Goal: Information Seeking & Learning: Understand process/instructions

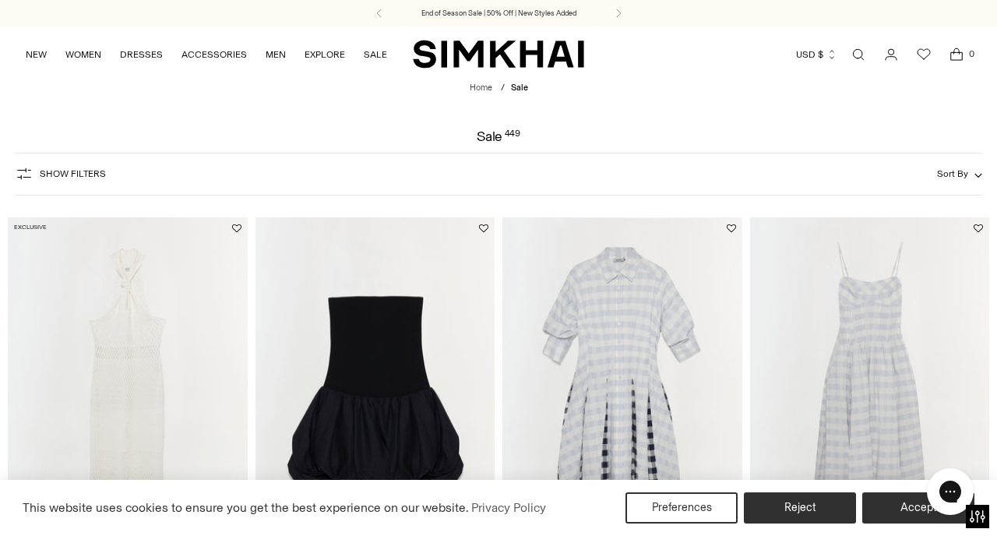
click at [889, 55] on icon "Go to the account page" at bounding box center [891, 55] width 22 height 16
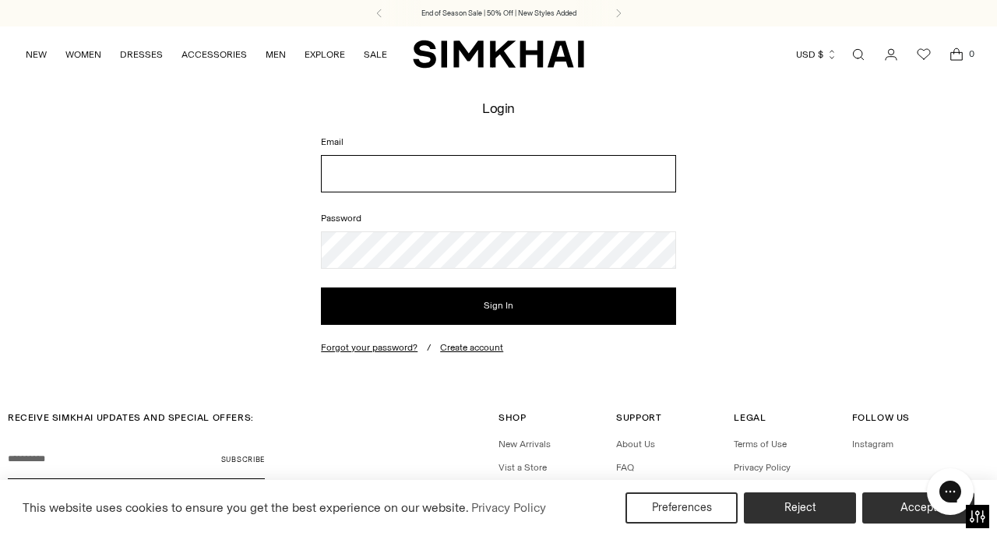
click at [390, 176] on input "Email" at bounding box center [498, 173] width 355 height 37
click at [368, 168] on input "Email" at bounding box center [498, 173] width 355 height 37
type input "**********"
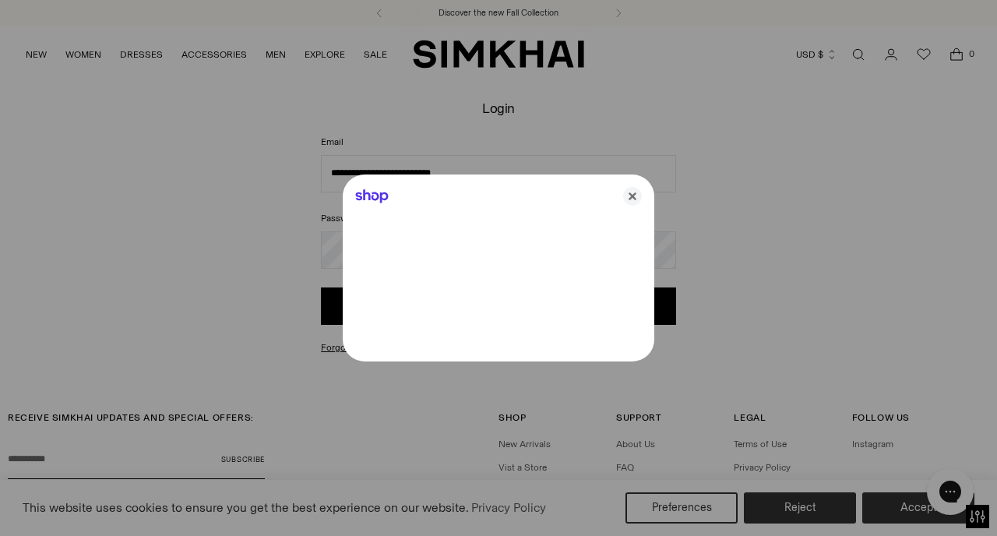
click at [546, 207] on div "Shop" at bounding box center [499, 193] width 312 height 37
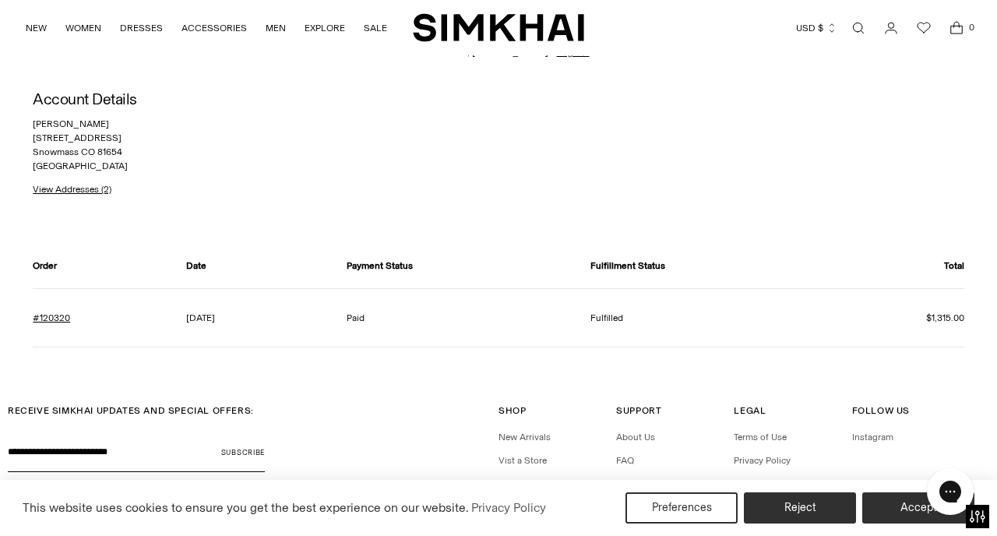
scroll to position [68, 0]
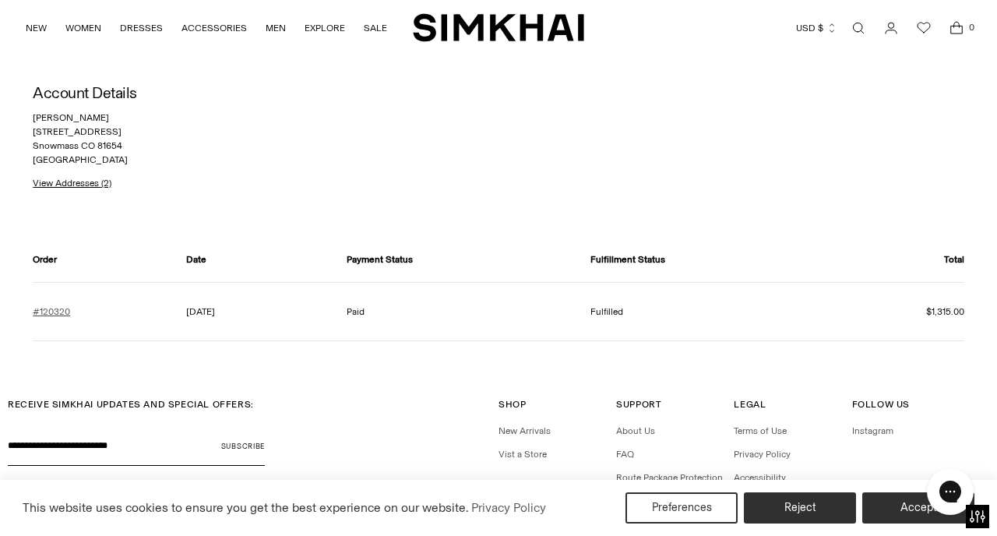
click at [46, 315] on link "#120320" at bounding box center [51, 312] width 37 height 14
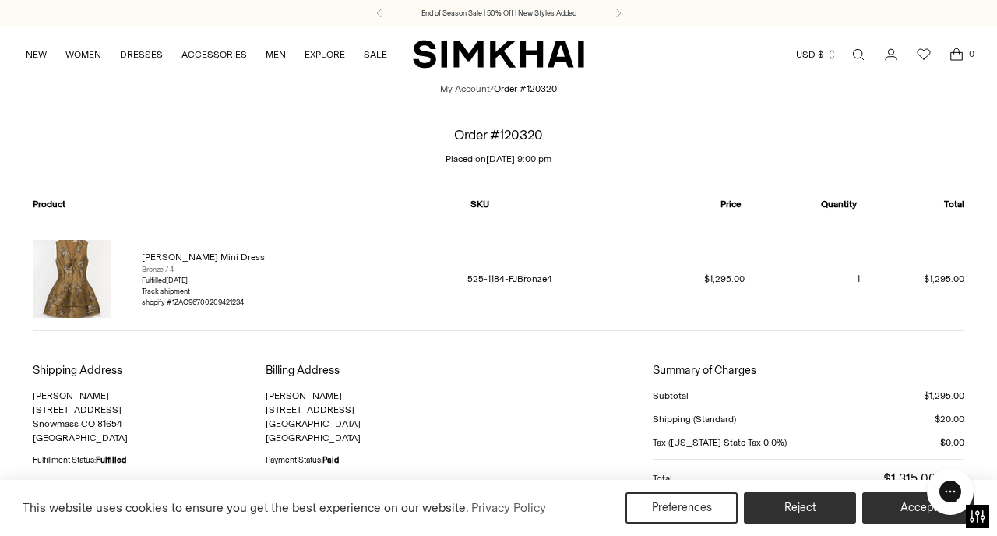
click at [893, 56] on icon "Go to the account page" at bounding box center [891, 54] width 11 height 11
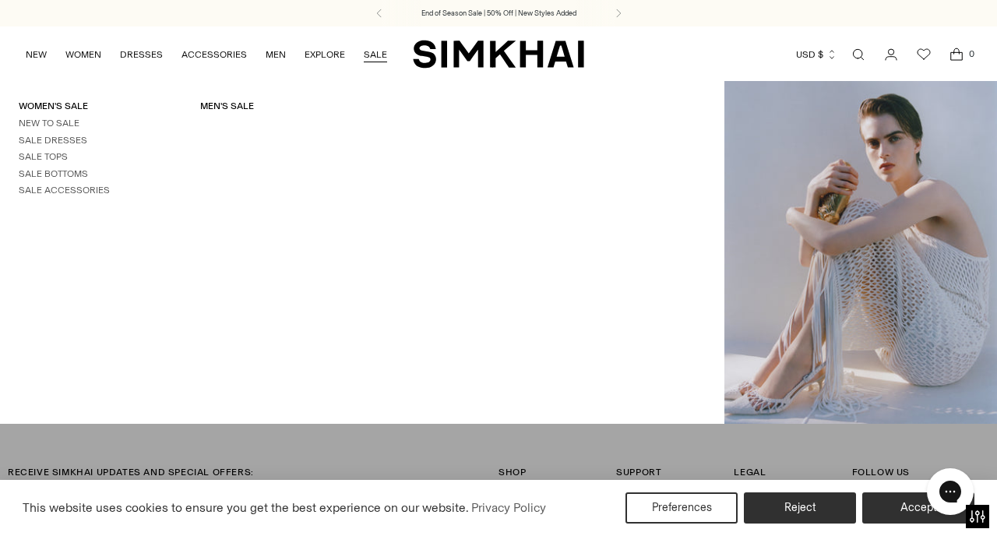
click at [860, 58] on link "Open search modal" at bounding box center [858, 54] width 31 height 31
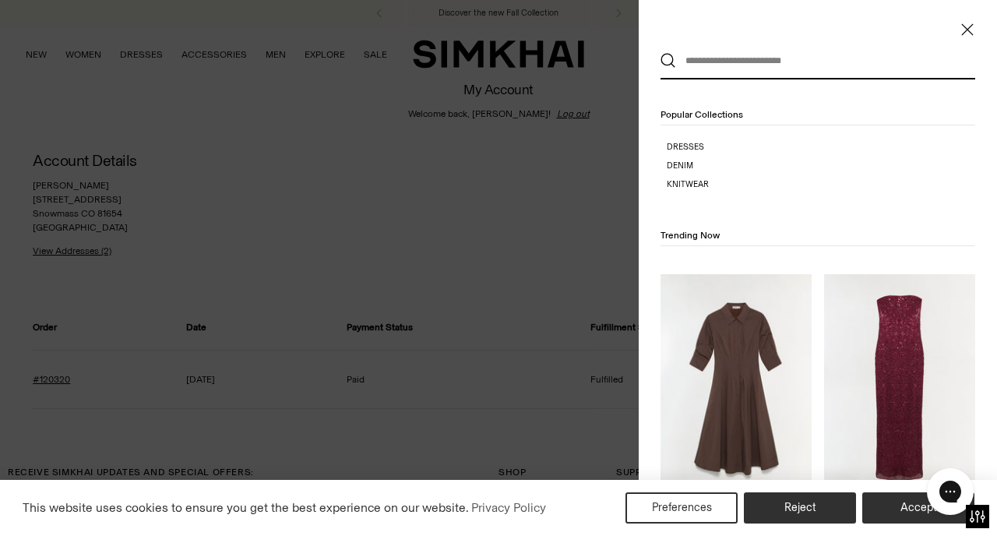
click at [558, 173] on div at bounding box center [498, 268] width 997 height 536
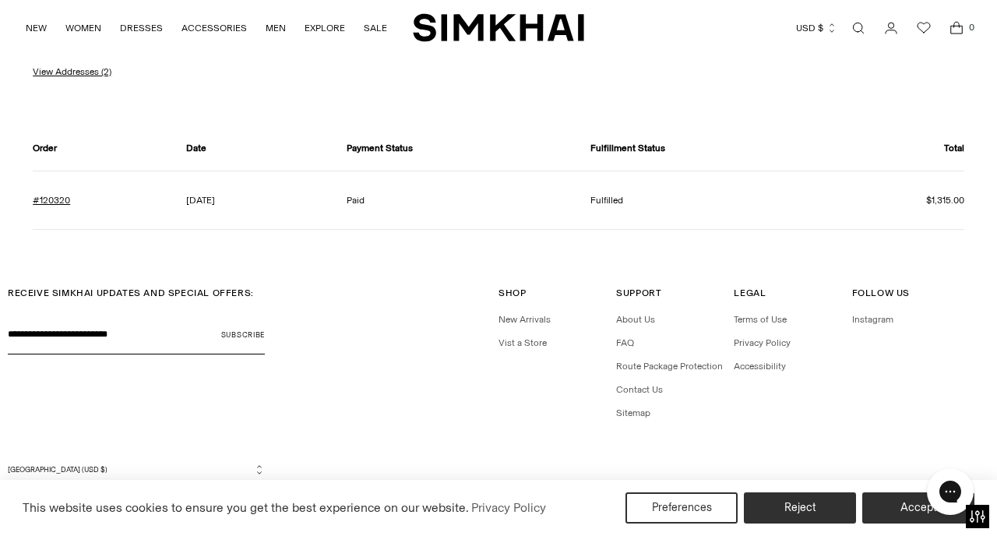
scroll to position [188, 0]
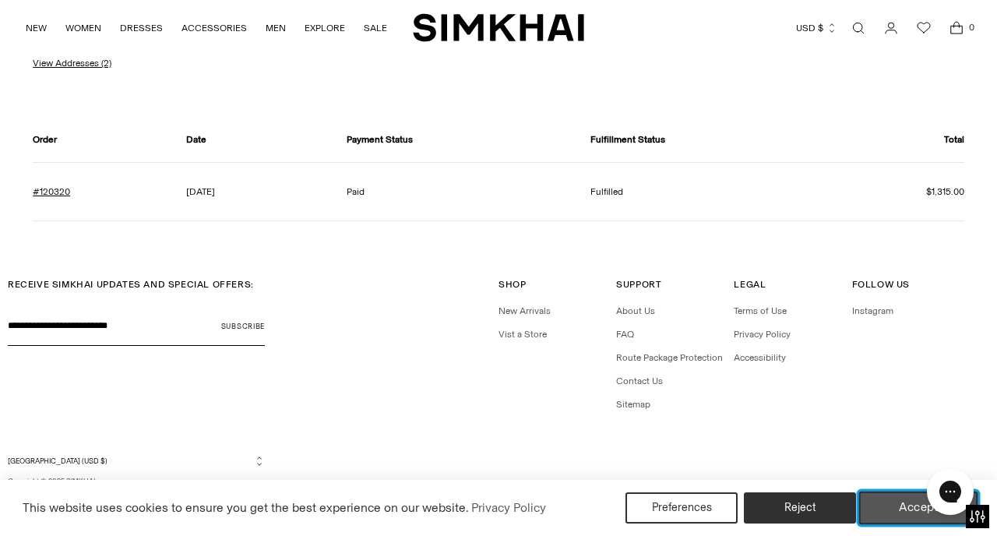
click at [894, 511] on button "Accept" at bounding box center [918, 508] width 119 height 33
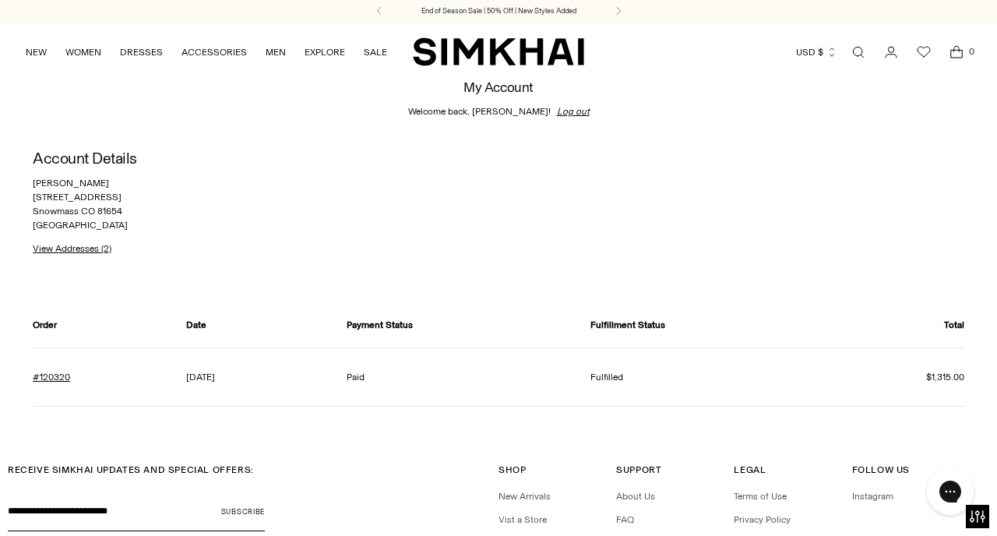
scroll to position [0, 0]
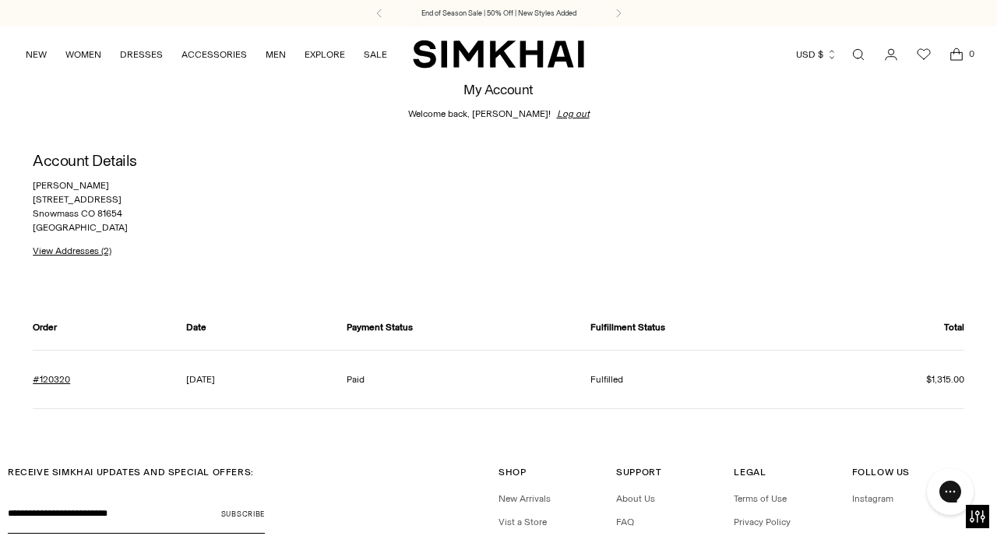
click at [859, 54] on link "Open search modal" at bounding box center [858, 54] width 31 height 31
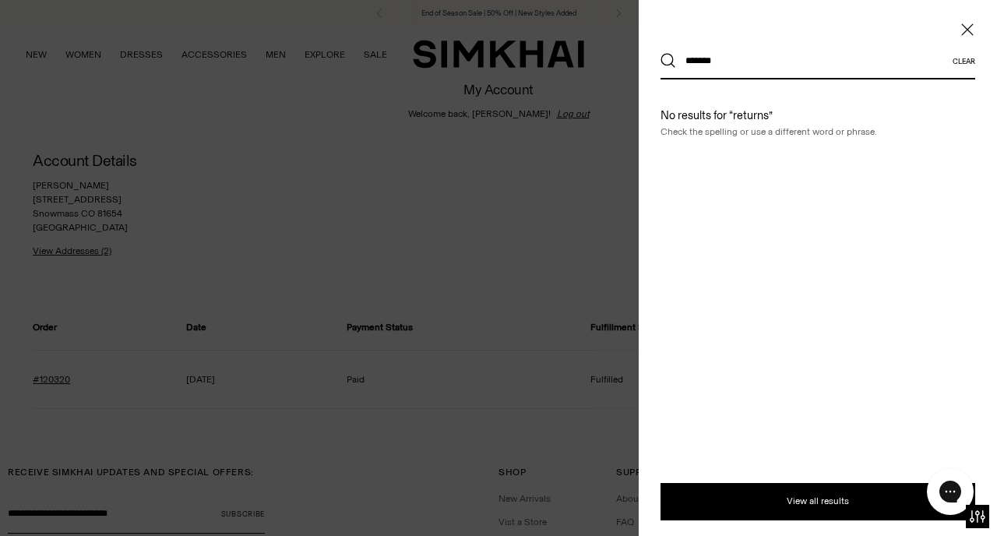
type input "*******"
click at [661, 53] on button "Search" at bounding box center [669, 61] width 16 height 16
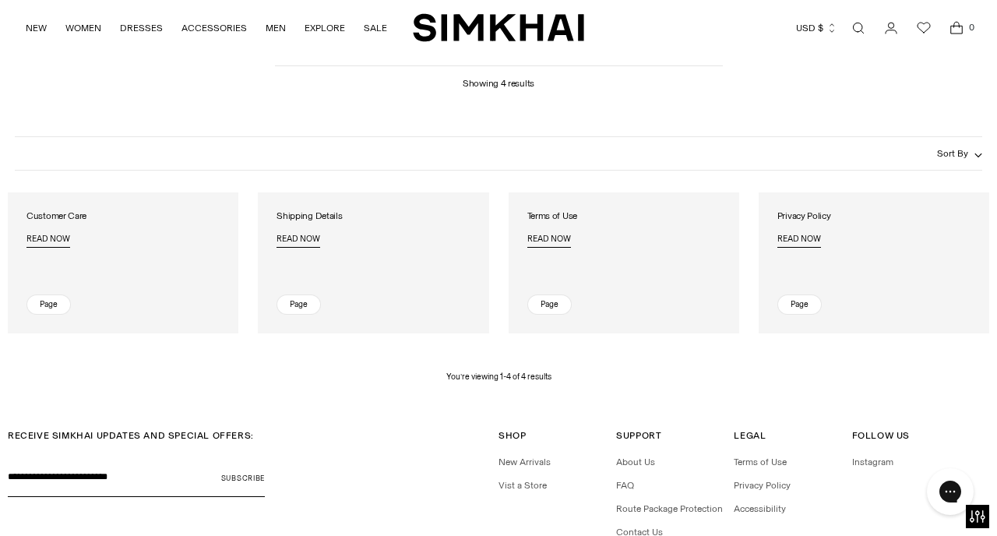
scroll to position [101, 0]
click at [48, 244] on span "Read now" at bounding box center [48, 241] width 44 height 10
